Goal: Communication & Community: Answer question/provide support

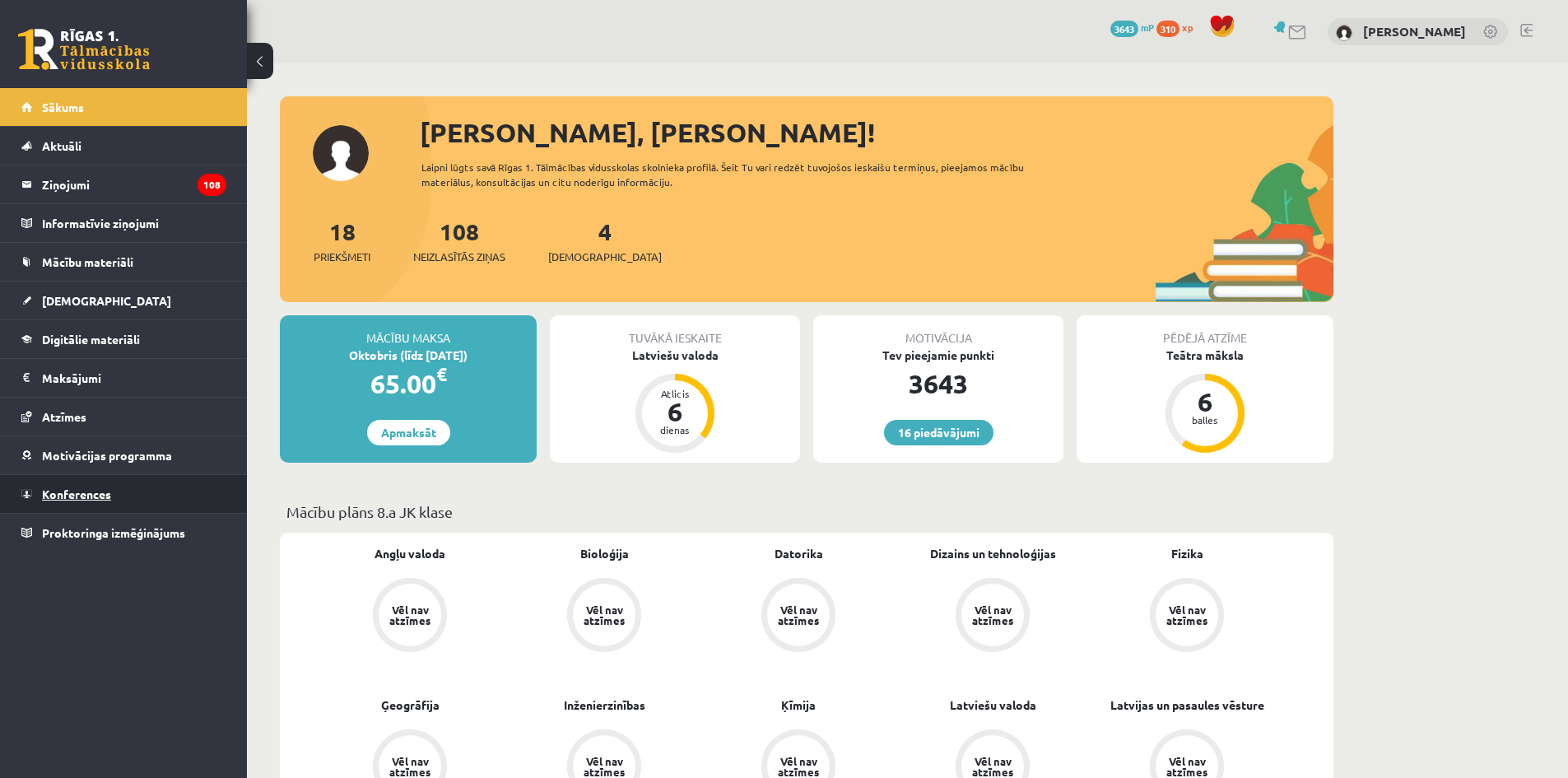
click at [165, 482] on link "Konferences" at bounding box center [124, 493] width 205 height 38
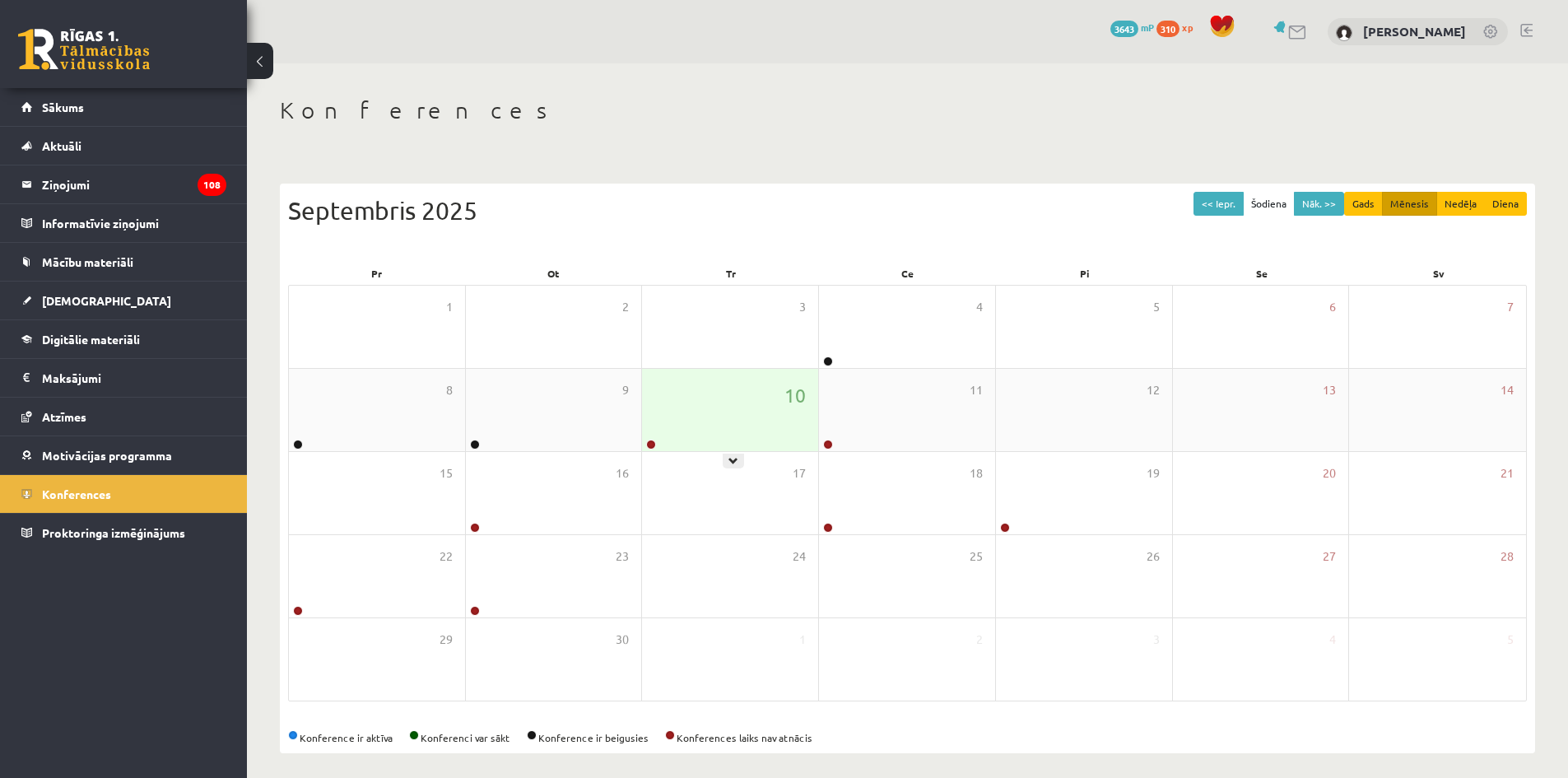
click at [649, 449] on div at bounding box center [650, 445] width 16 height 11
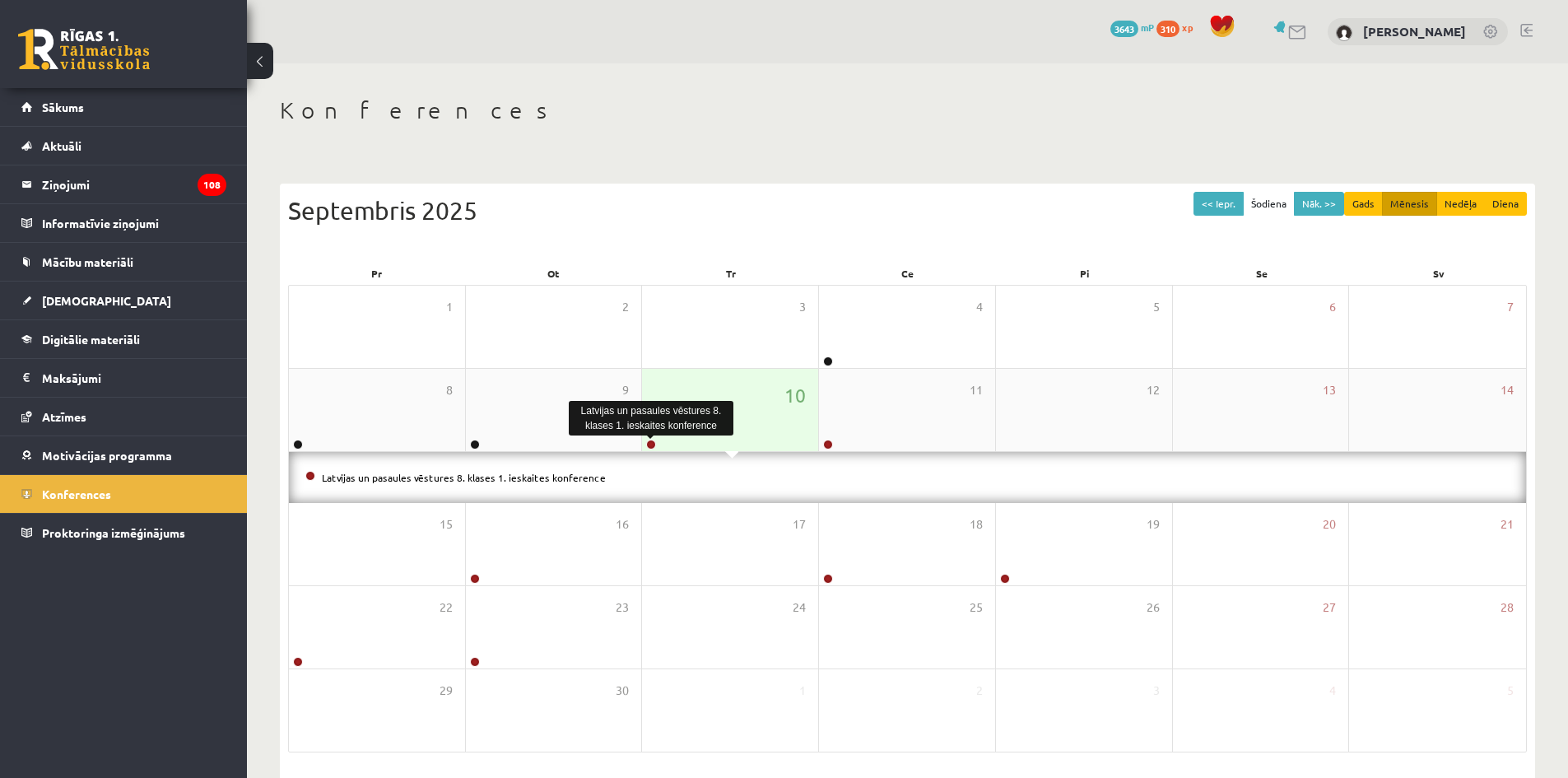
click at [649, 445] on link at bounding box center [651, 444] width 10 height 10
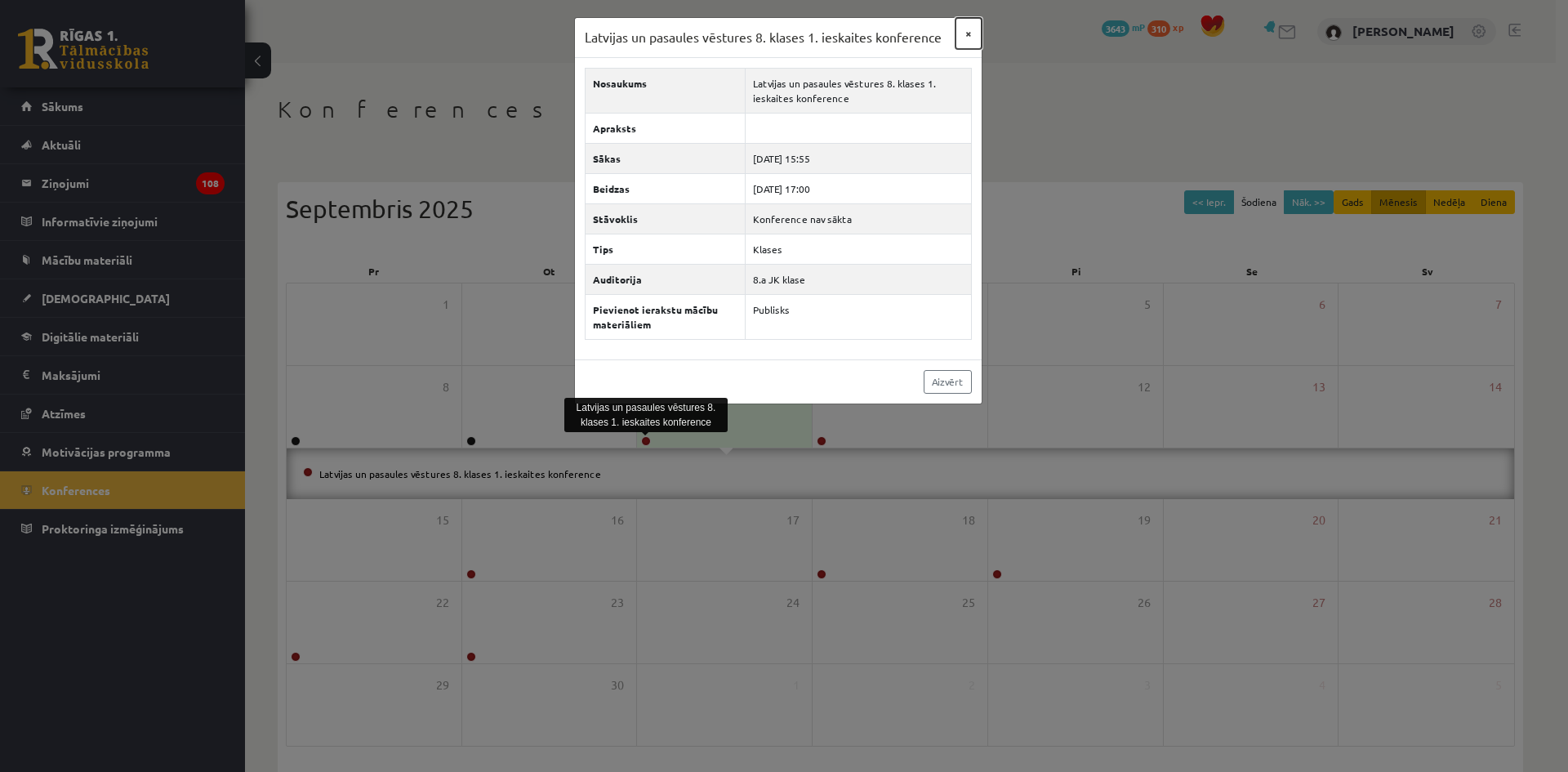
click at [977, 26] on button "×" at bounding box center [969, 32] width 26 height 31
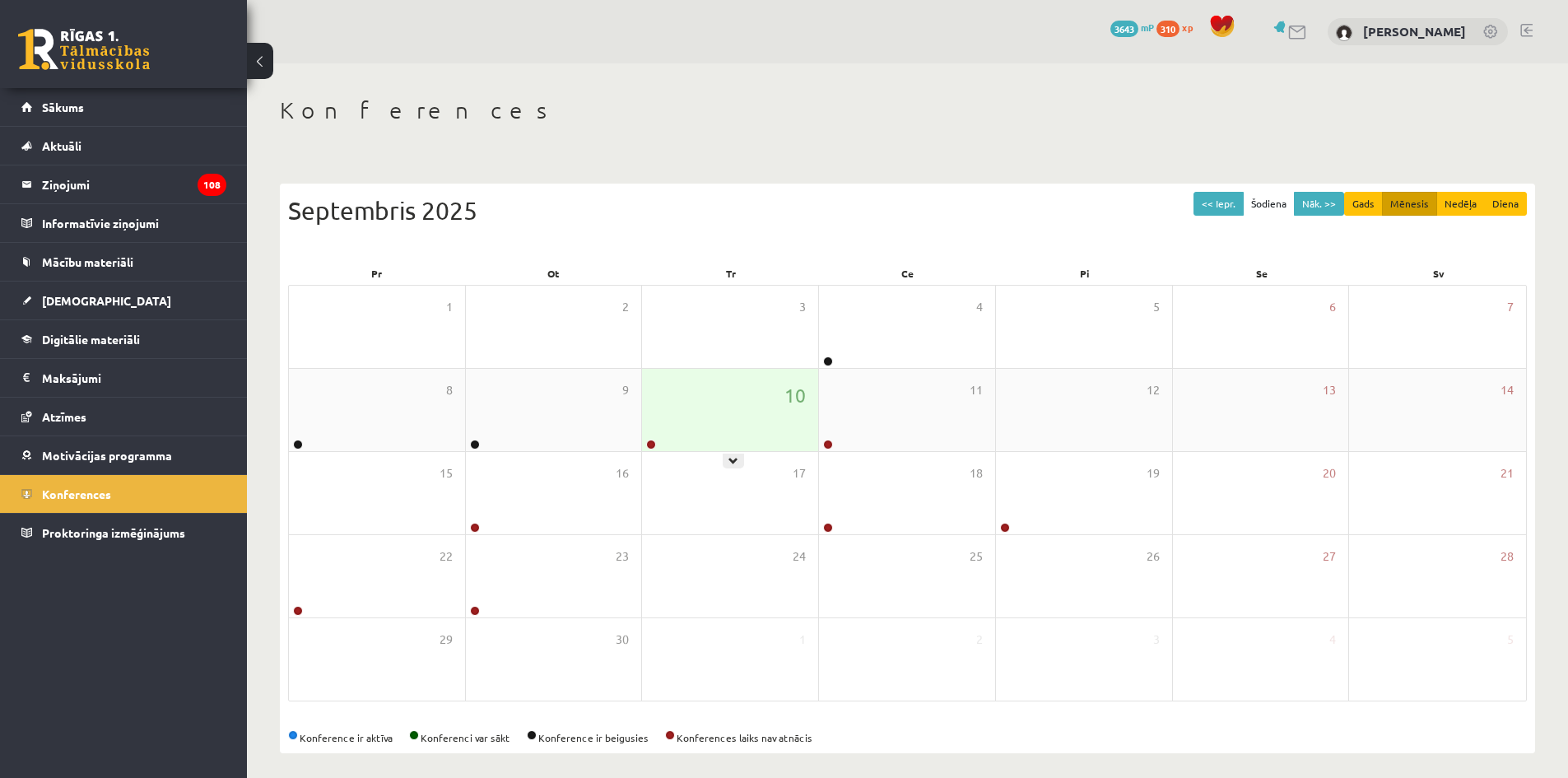
click at [657, 446] on div at bounding box center [650, 445] width 16 height 11
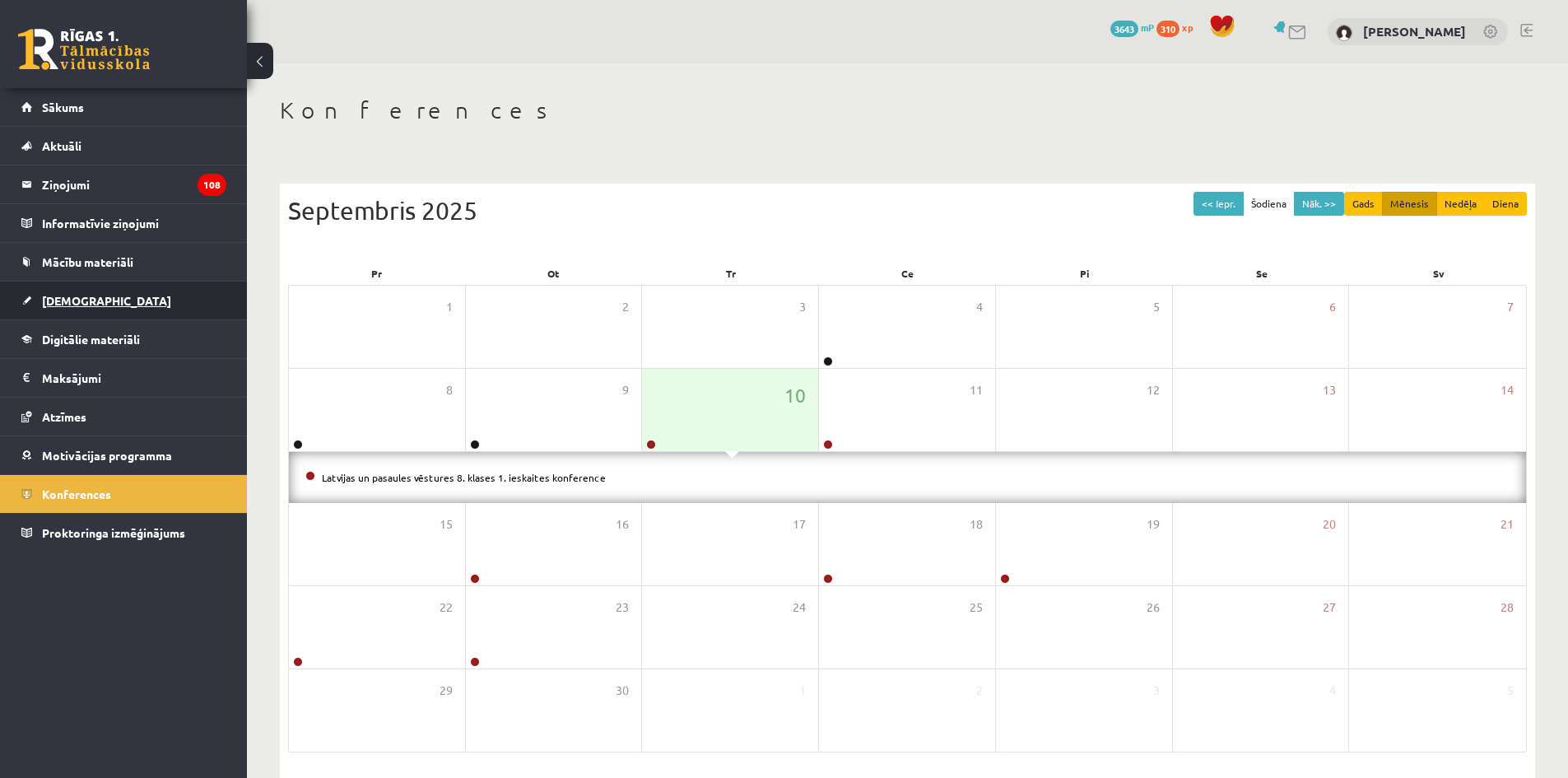
click at [146, 299] on link "[DEMOGRAPHIC_DATA]" at bounding box center [124, 300] width 205 height 38
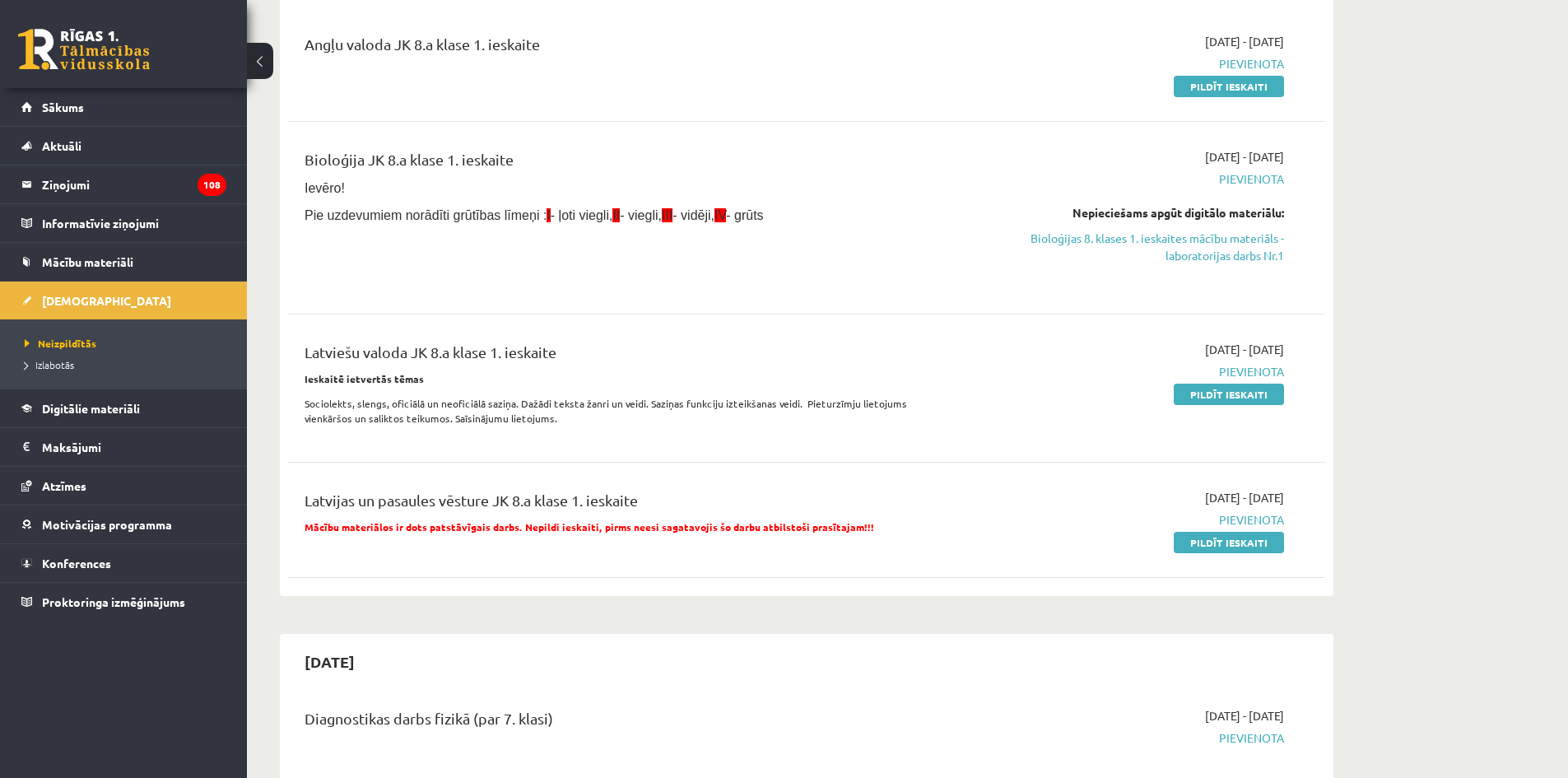
scroll to position [164, 0]
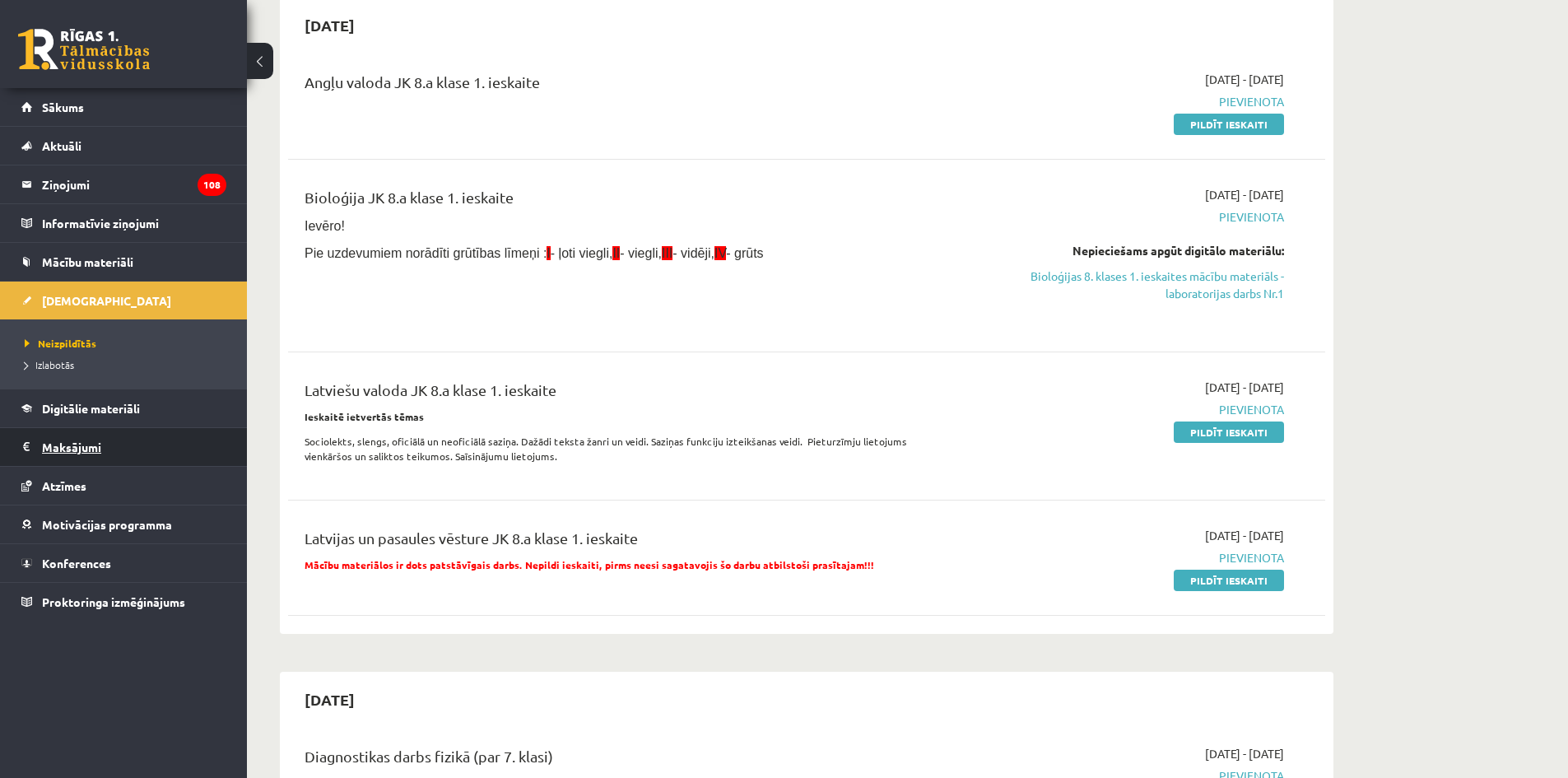
click at [79, 447] on legend "Maksājumi 0" at bounding box center [134, 446] width 184 height 38
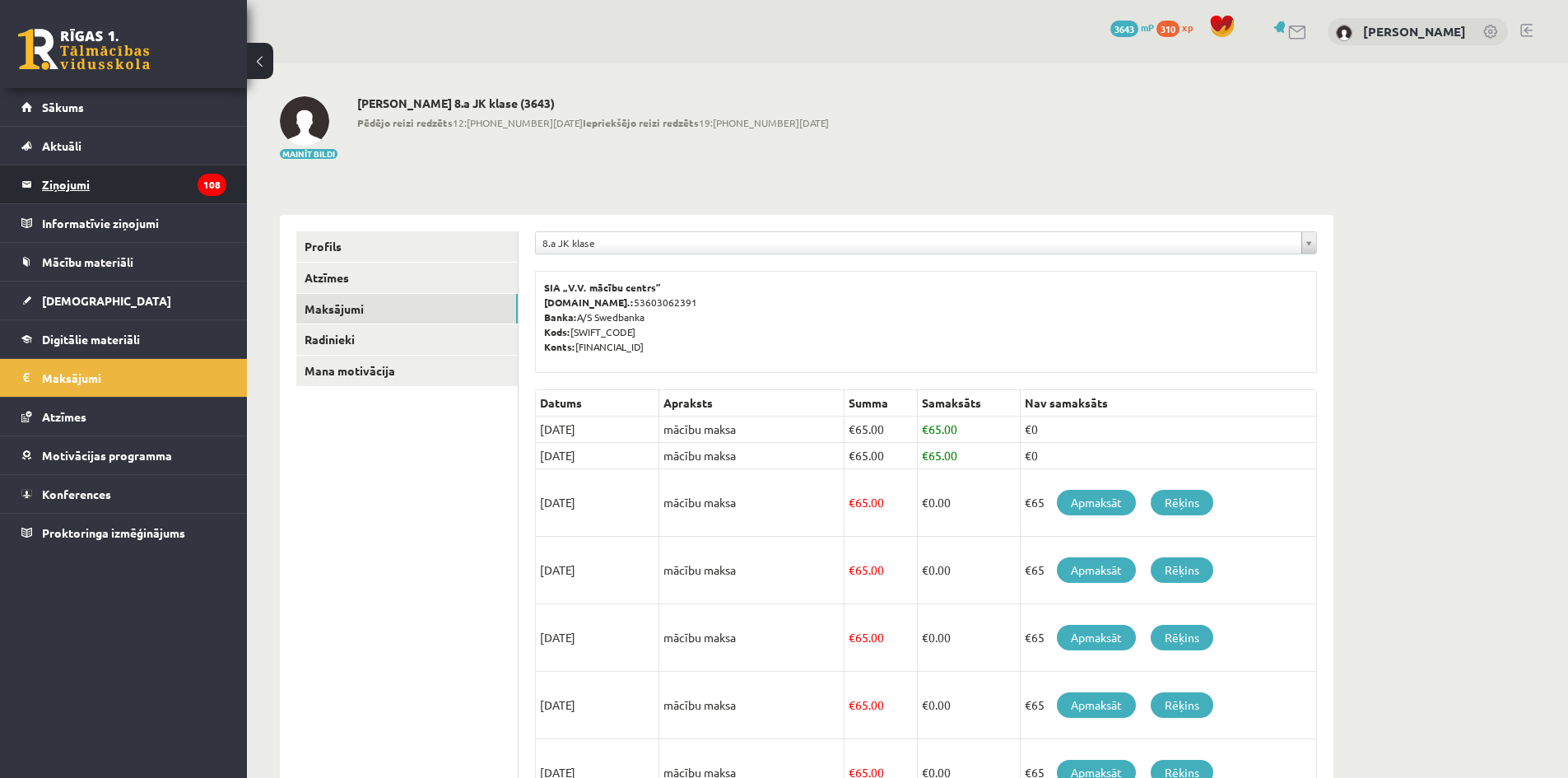
click at [57, 183] on legend "Ziņojumi 108" at bounding box center [134, 184] width 184 height 38
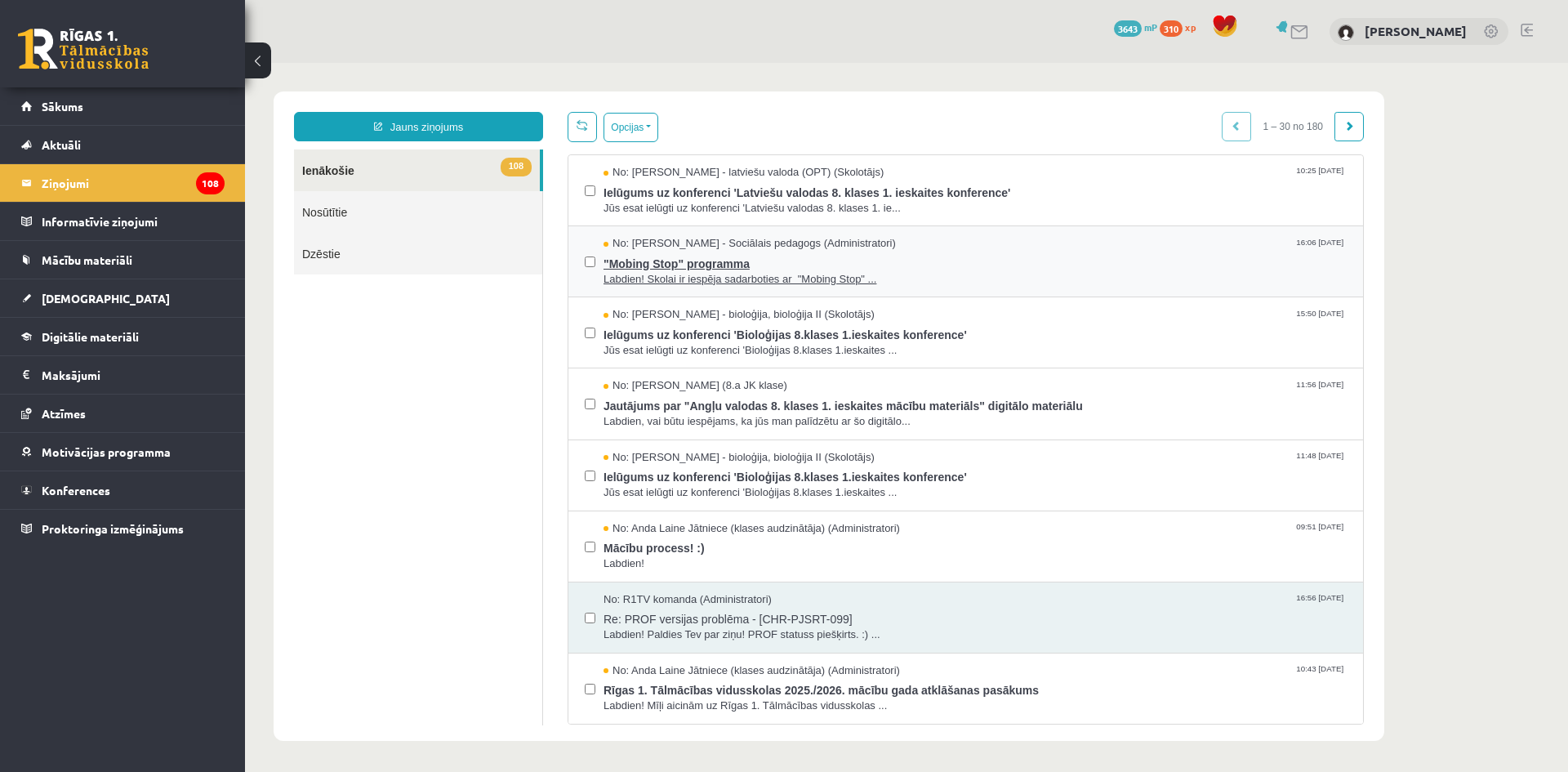
click at [732, 268] on span ""Mobing Stop" programma" at bounding box center [975, 261] width 743 height 20
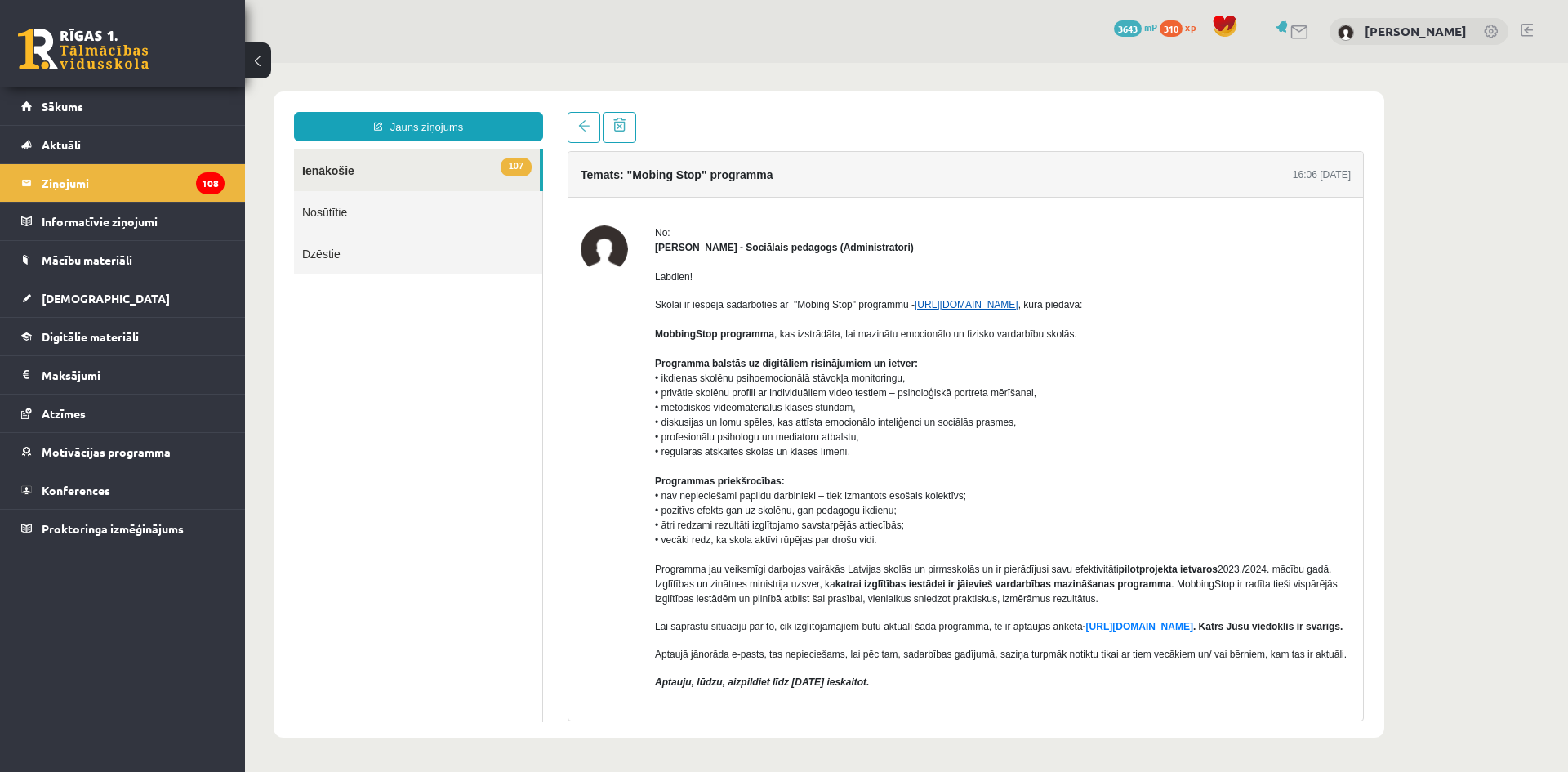
click at [982, 305] on link "[URL][DOMAIN_NAME]" at bounding box center [966, 304] width 104 height 11
click at [61, 177] on legend "Ziņojumi 108" at bounding box center [132, 182] width 183 height 38
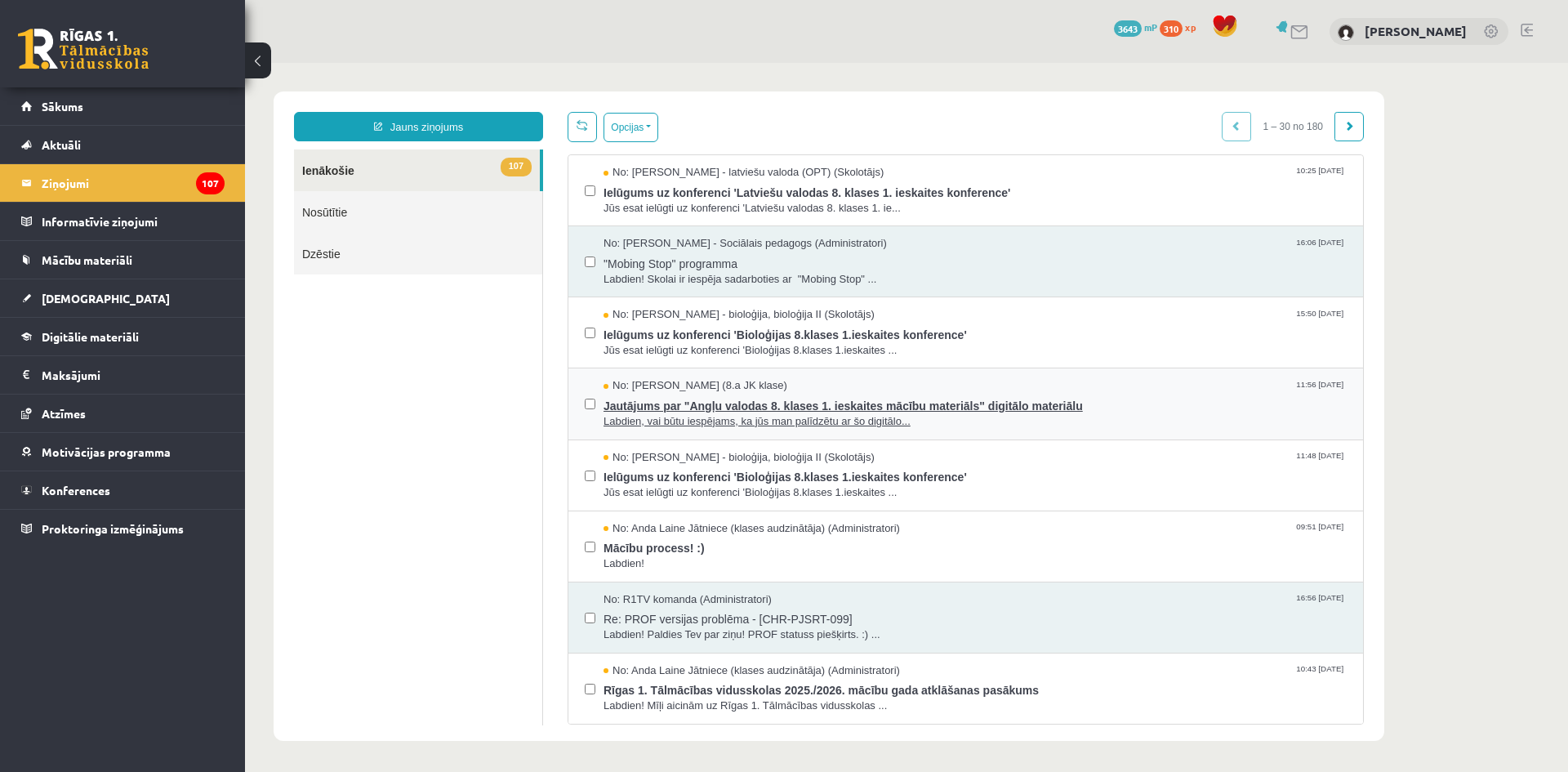
click at [734, 416] on span "Labdien, vai būtu iespējams, ka jūs man palīdzētu ar šo digitālo..." at bounding box center [975, 422] width 743 height 16
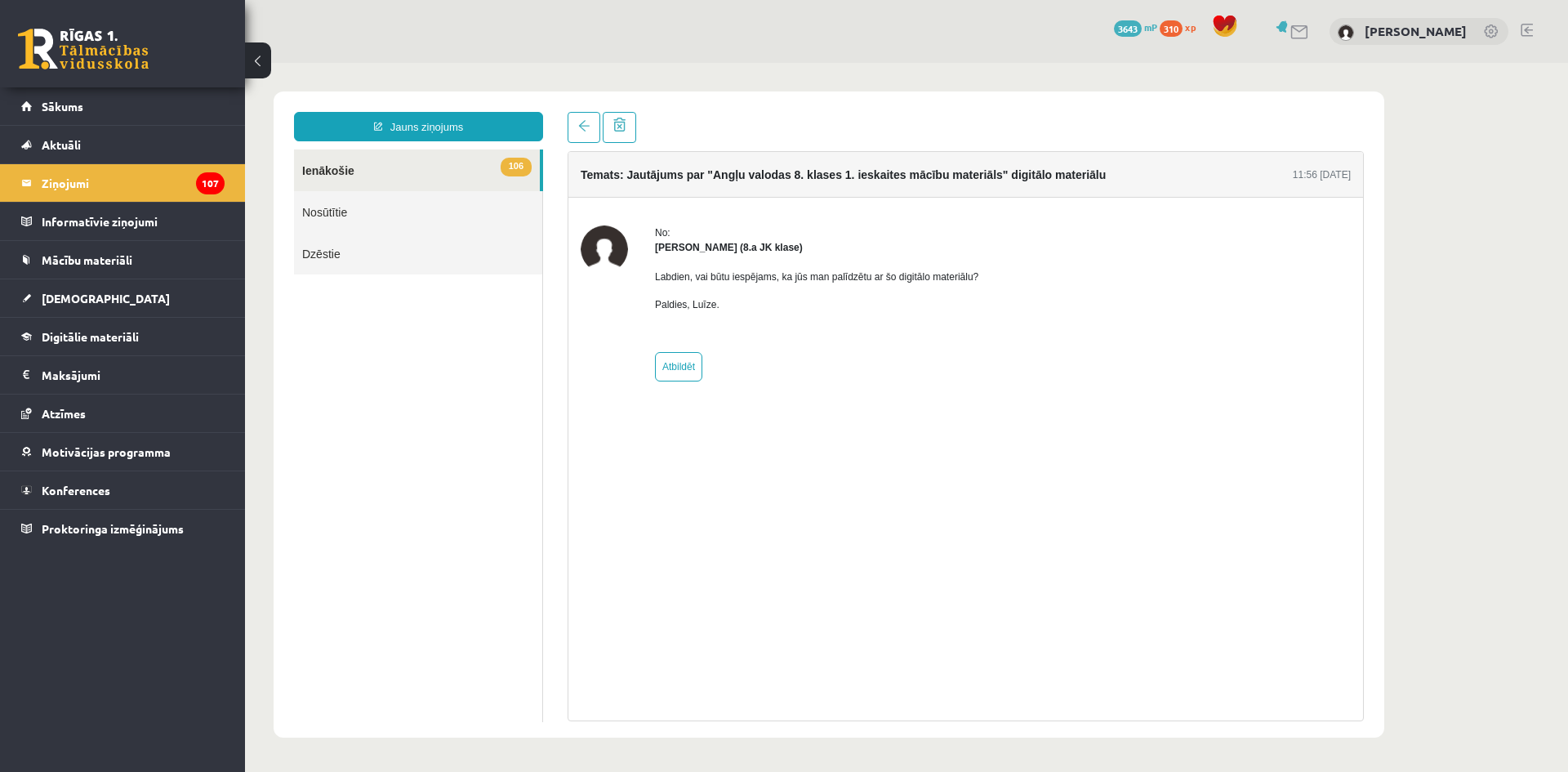
click at [681, 249] on strong "[PERSON_NAME] (8.a JK klase)" at bounding box center [728, 247] width 147 height 11
click at [47, 187] on legend "Ziņojumi 107" at bounding box center [132, 182] width 183 height 38
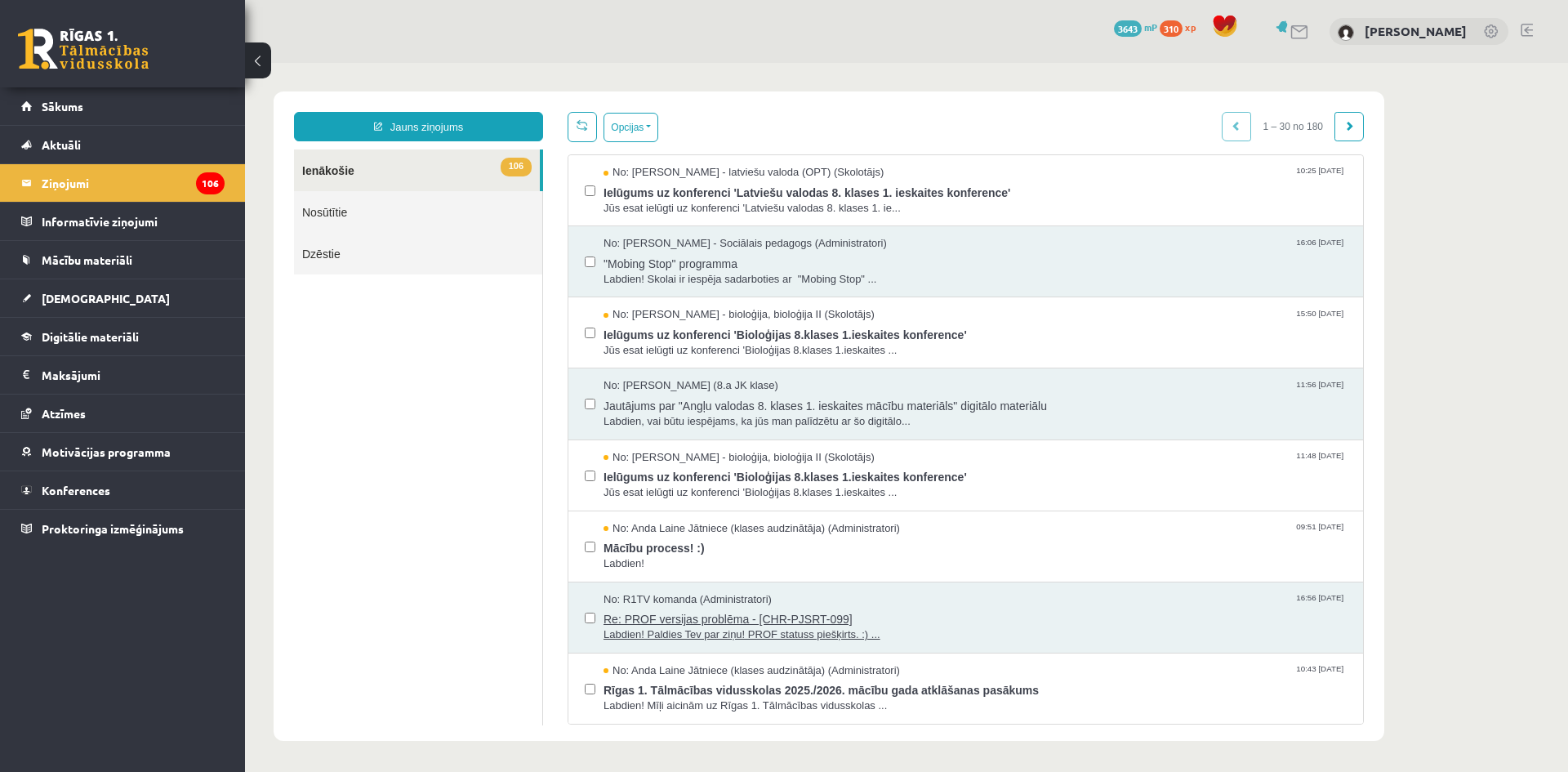
click at [699, 616] on span "Re: PROF versijas problēma - [CHR-PJSRT-099]" at bounding box center [975, 617] width 743 height 20
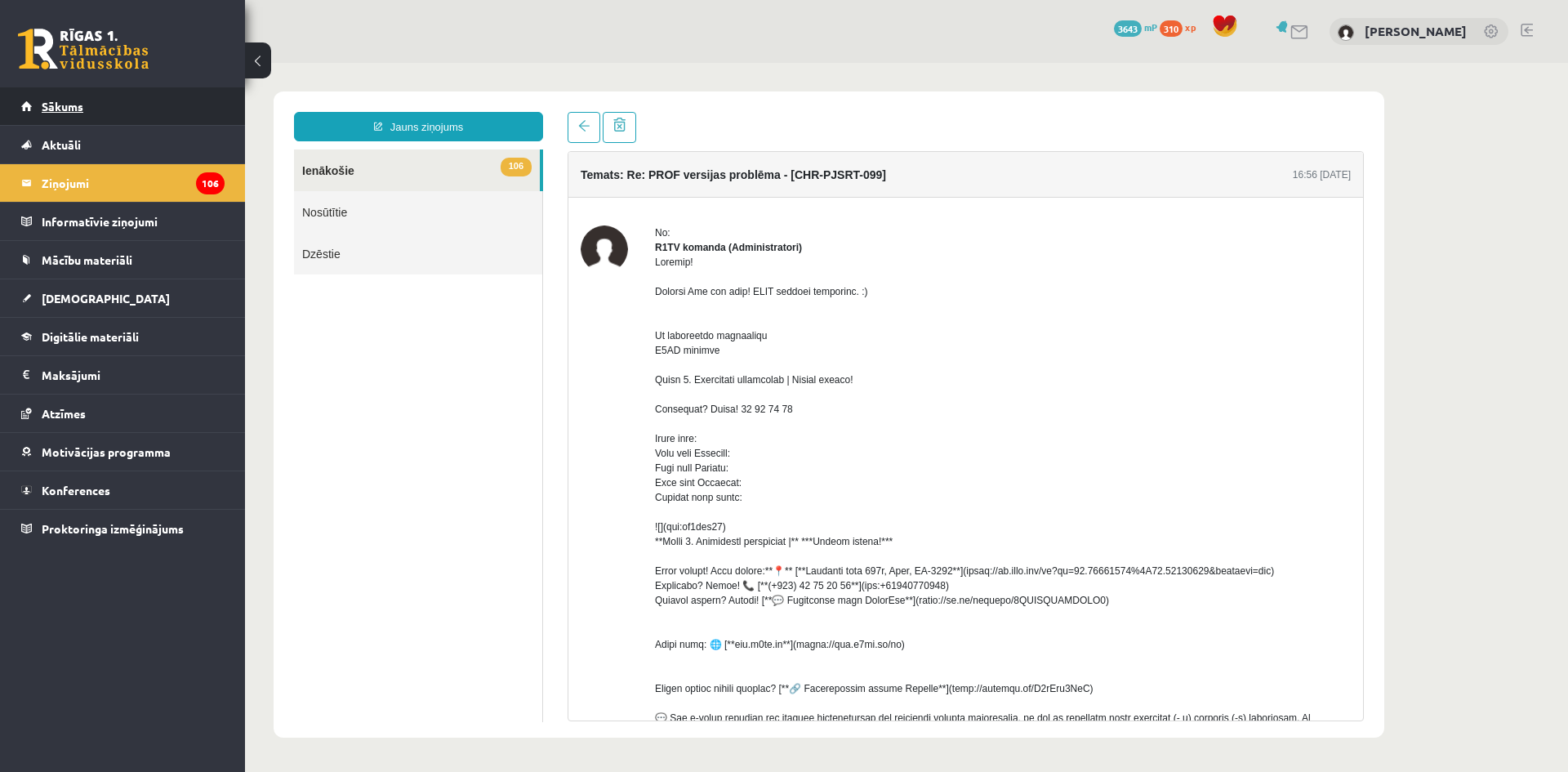
click at [54, 111] on span "Sākums" at bounding box center [61, 106] width 41 height 15
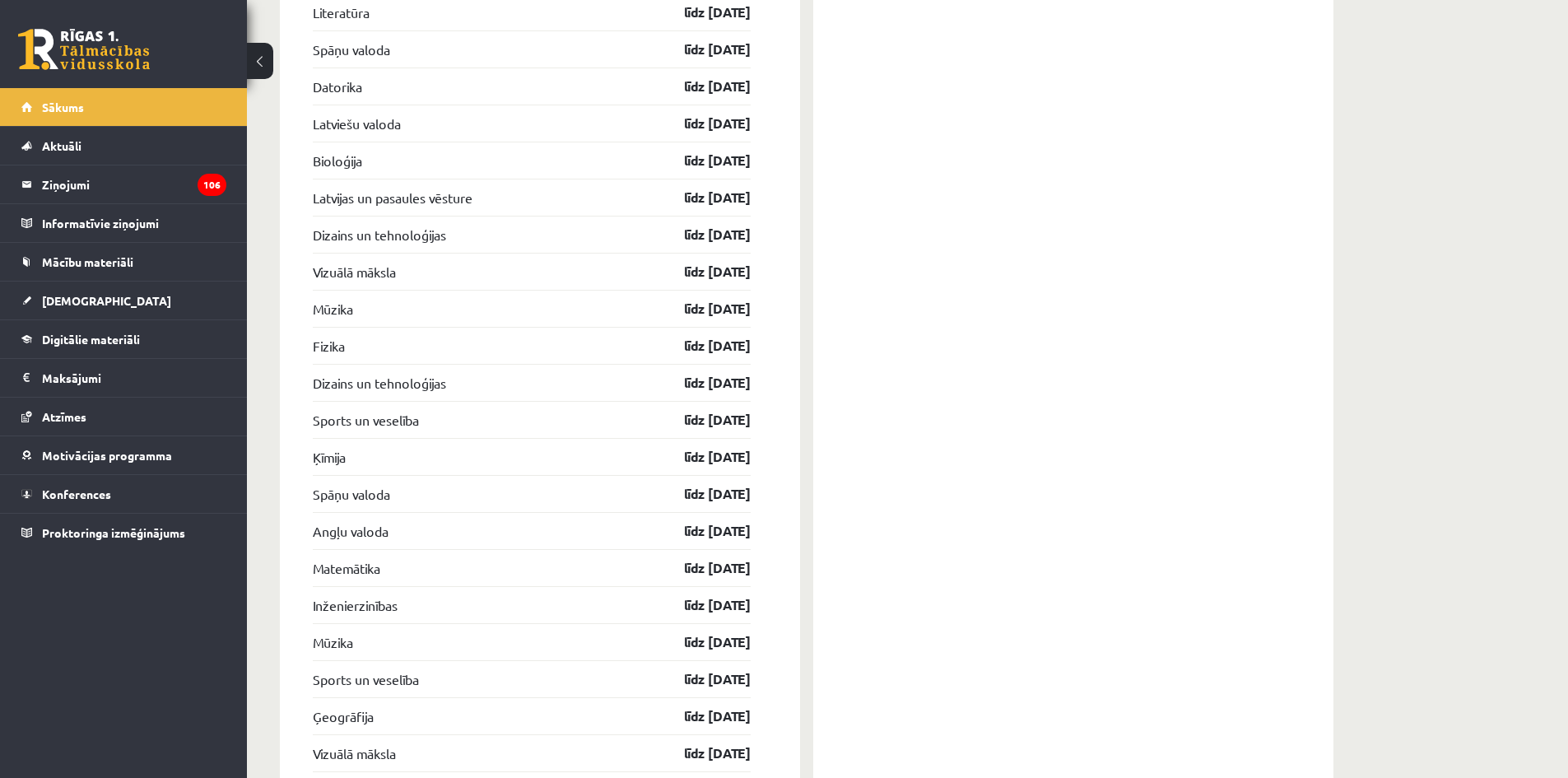
scroll to position [3967, 0]
